Goal: Task Accomplishment & Management: Understand process/instructions

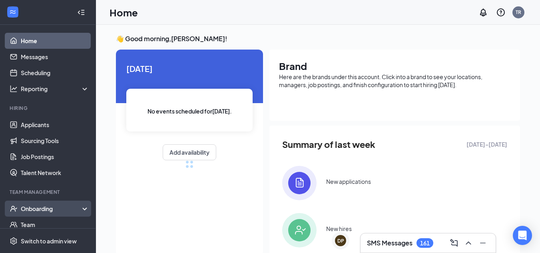
click at [44, 209] on div "Onboarding" at bounding box center [52, 209] width 62 height 8
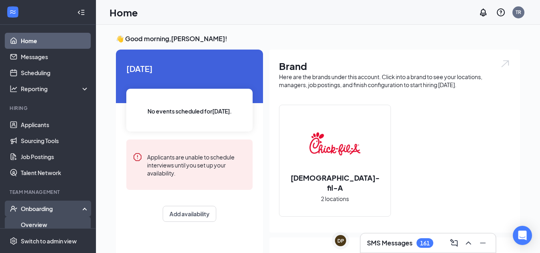
click at [43, 223] on link "Overview" at bounding box center [55, 225] width 68 height 16
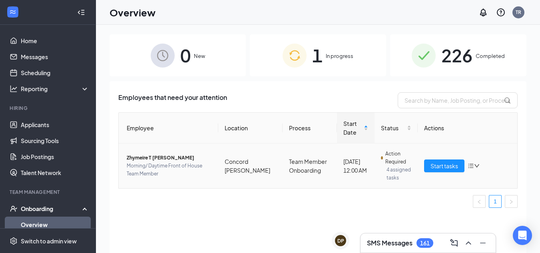
click at [488, 175] on td "Start tasks" at bounding box center [468, 166] width 100 height 45
click at [443, 165] on span "Start tasks" at bounding box center [445, 166] width 28 height 9
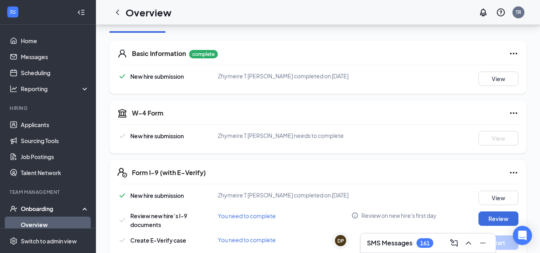
scroll to position [108, 0]
